Goal: Task Accomplishment & Management: Use online tool/utility

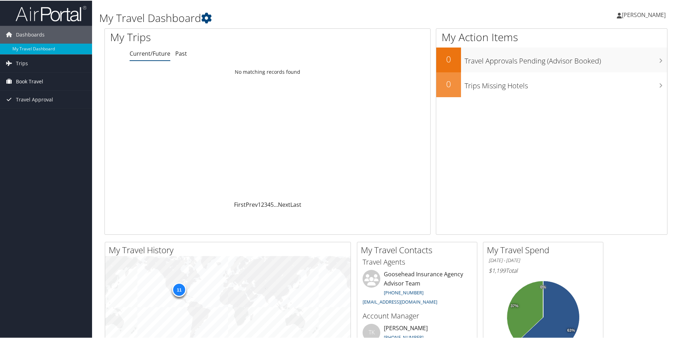
click at [27, 77] on span "Book Travel" at bounding box center [29, 81] width 27 height 18
click at [33, 118] on link "Book/Manage Online Trips" at bounding box center [46, 116] width 92 height 11
